Goal: Task Accomplishment & Management: Manage account settings

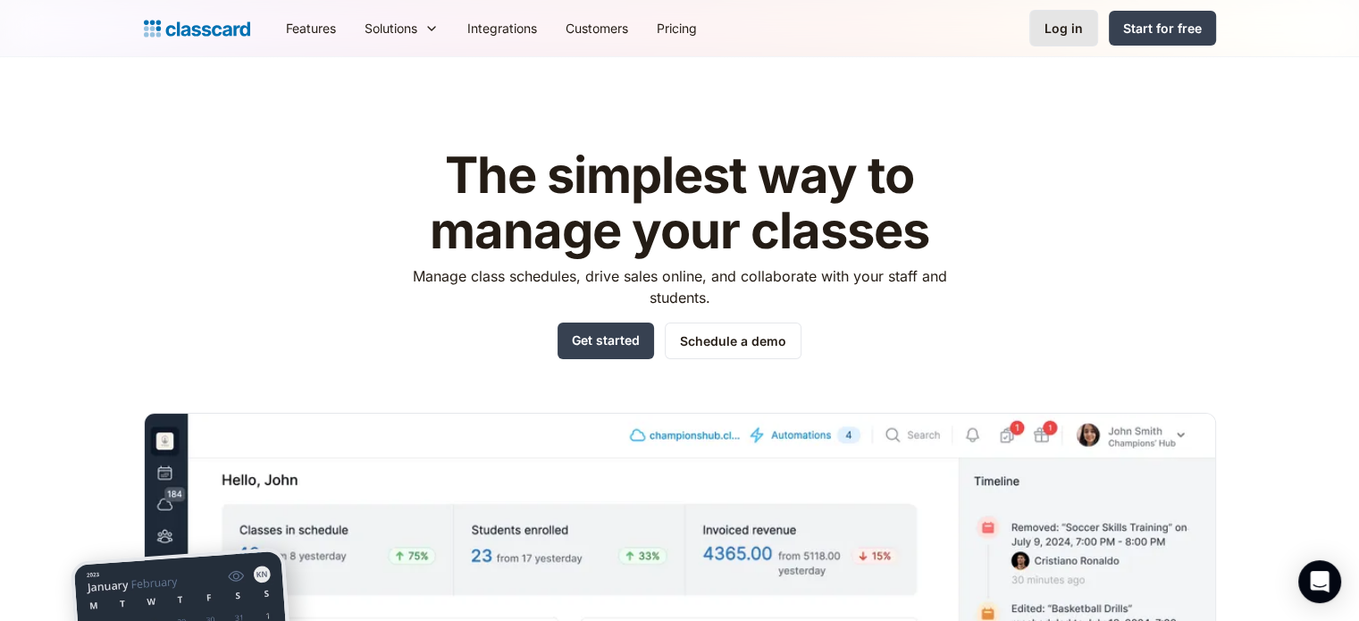
click at [1049, 23] on div "Log in" at bounding box center [1063, 28] width 38 height 19
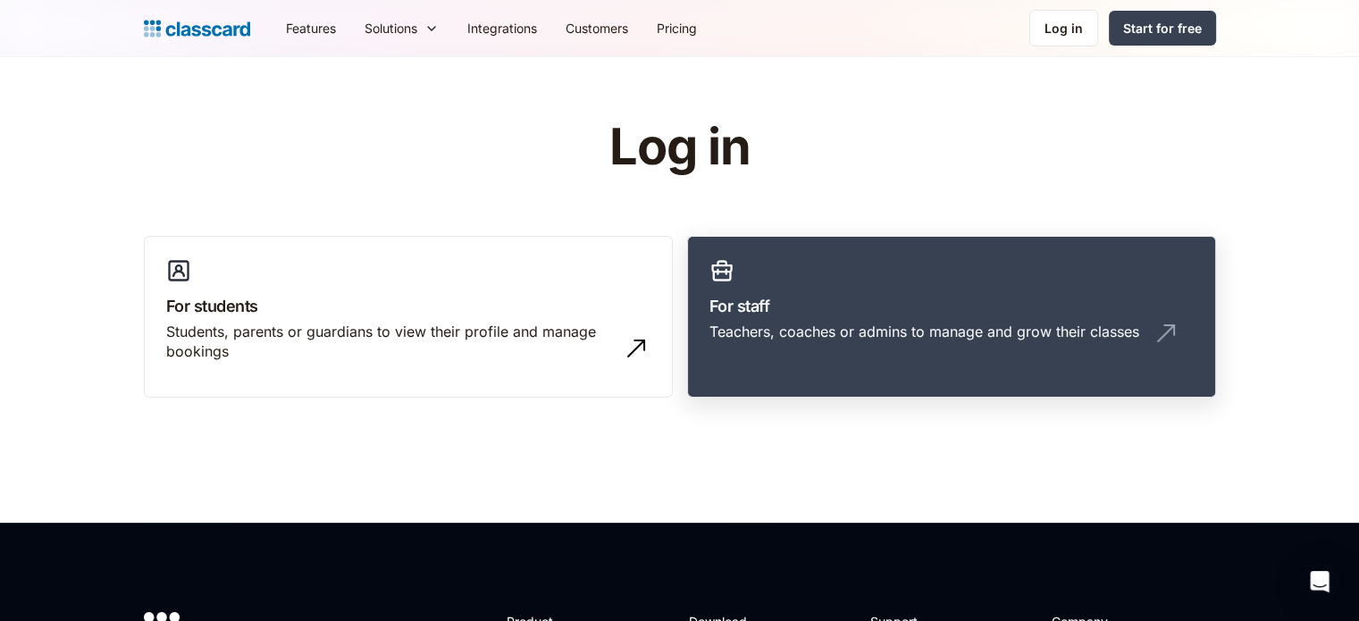
click at [893, 333] on div "Teachers, coaches or admins to manage and grow their classes" at bounding box center [924, 332] width 430 height 20
